Goal: Navigation & Orientation: Understand site structure

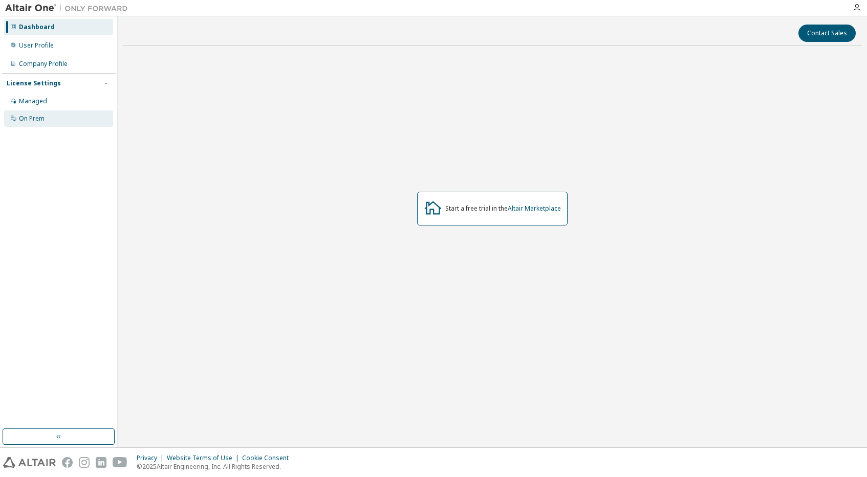
click at [35, 118] on div "On Prem" at bounding box center [32, 119] width 26 height 8
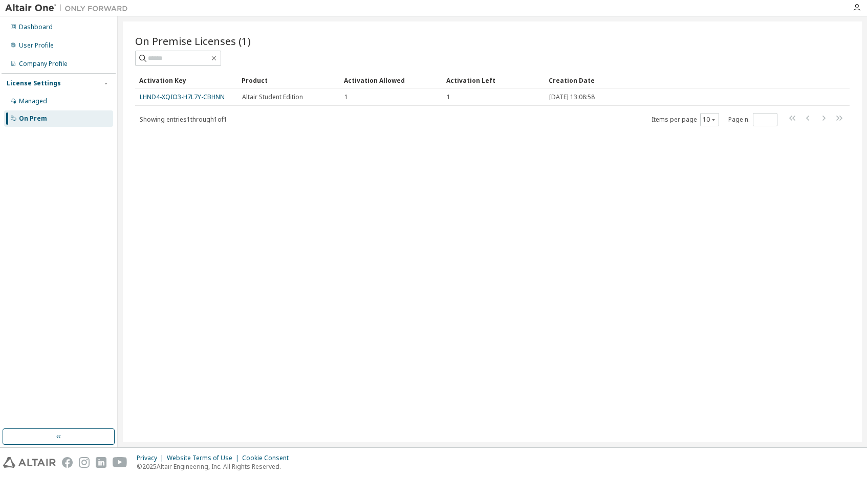
click at [255, 81] on div "Product" at bounding box center [288, 80] width 94 height 16
click at [365, 77] on div "Activation Allowed" at bounding box center [391, 80] width 94 height 16
click at [463, 78] on div "Activation Left" at bounding box center [493, 80] width 94 height 16
click at [147, 81] on div "Activation Key" at bounding box center [186, 80] width 94 height 16
click at [43, 104] on div "Managed" at bounding box center [33, 101] width 28 height 8
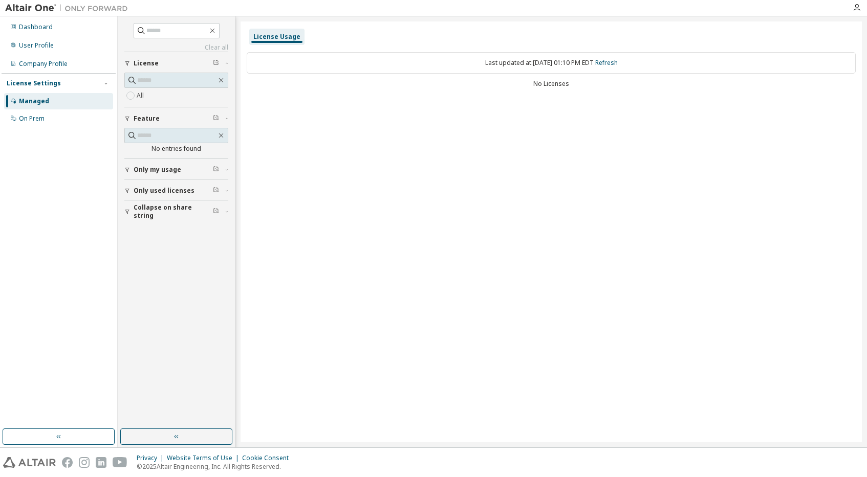
click at [136, 167] on span "Only my usage" at bounding box center [158, 170] width 48 height 8
click at [127, 171] on icon "button" at bounding box center [127, 170] width 6 height 6
click at [128, 195] on button "Only used licenses" at bounding box center [176, 191] width 104 height 23
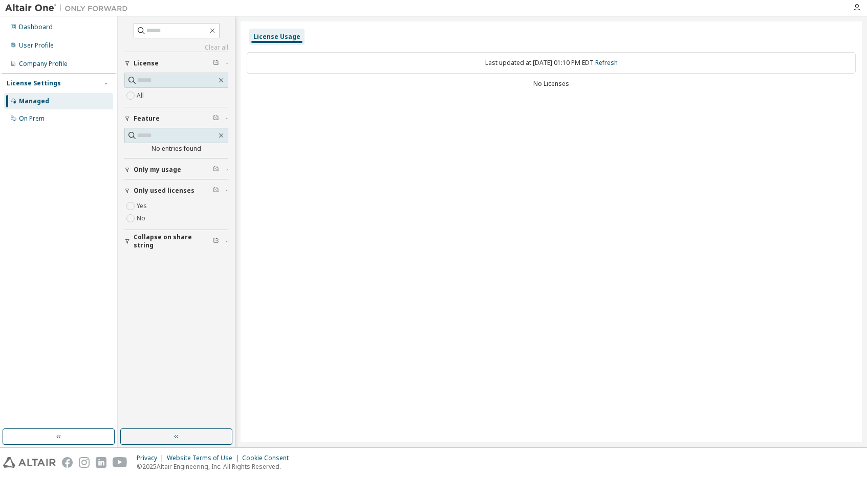
click at [128, 195] on button "Only used licenses" at bounding box center [176, 191] width 104 height 23
click at [130, 102] on div "All" at bounding box center [176, 90] width 104 height 34
click at [217, 66] on span "button" at bounding box center [216, 63] width 6 height 8
click at [55, 115] on div "On Prem" at bounding box center [58, 118] width 109 height 16
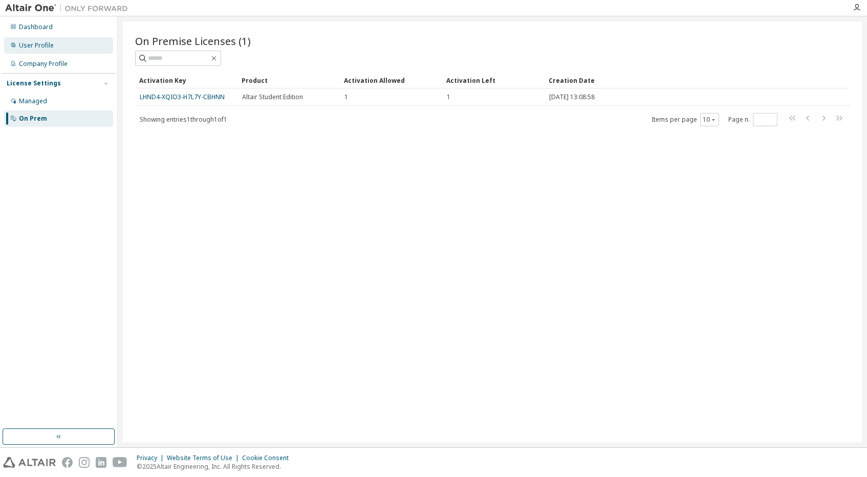
click at [55, 43] on div "User Profile" at bounding box center [58, 45] width 109 height 16
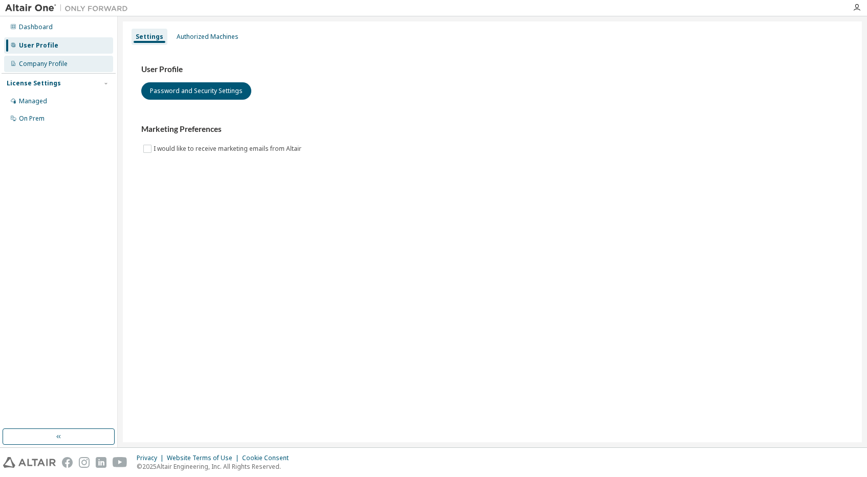
click at [56, 64] on div "Company Profile" at bounding box center [43, 64] width 49 height 8
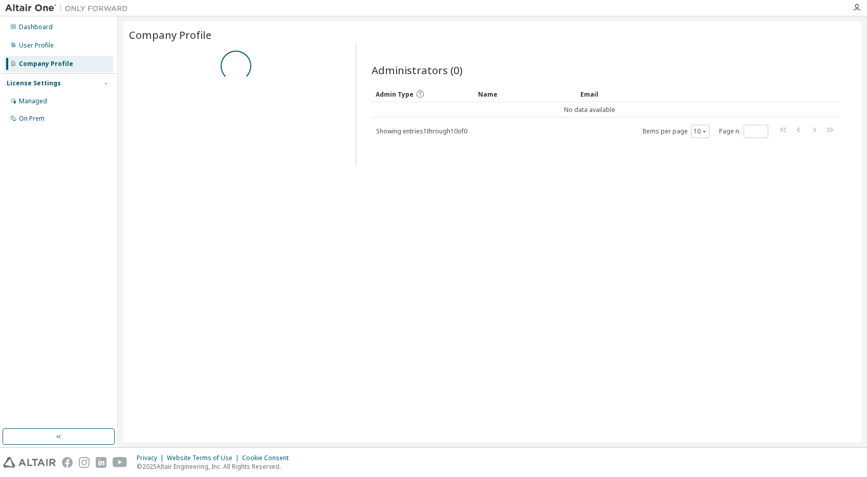
click at [56, 54] on div "Dashboard User Profile Company Profile License Settings Managed On Prem" at bounding box center [59, 73] width 114 height 110
click at [56, 53] on div "User Profile" at bounding box center [58, 45] width 109 height 16
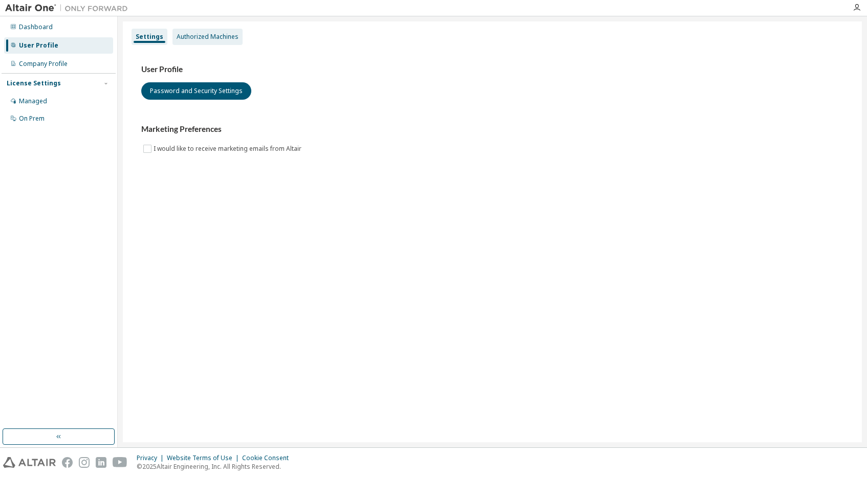
click at [217, 40] on div "Authorized Machines" at bounding box center [207, 37] width 62 height 8
